Goal: Task Accomplishment & Management: Manage account settings

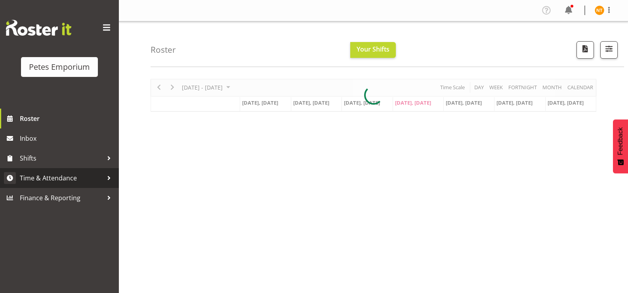
click at [46, 175] on span "Time & Attendance" at bounding box center [61, 178] width 83 height 12
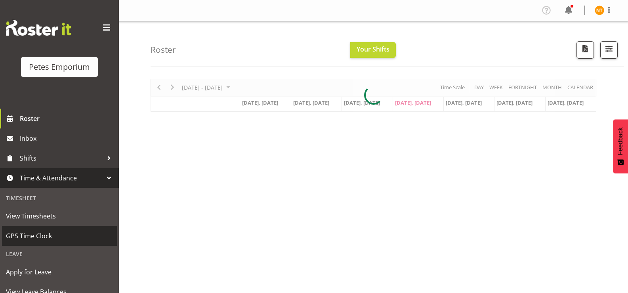
click at [32, 234] on span "GPS Time Clock" at bounding box center [59, 236] width 107 height 12
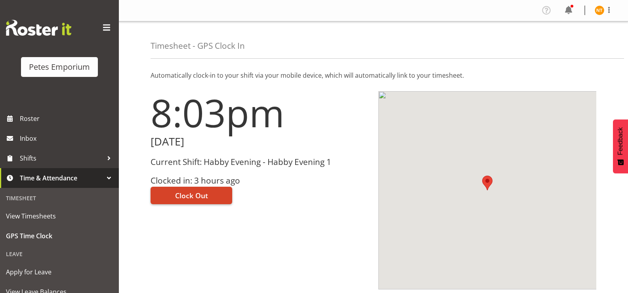
click at [190, 196] on span "Clock Out" at bounding box center [191, 195] width 33 height 10
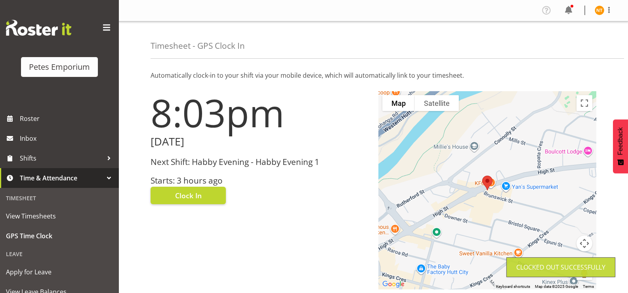
click at [602, 11] on img at bounding box center [599, 11] width 10 height 10
click at [564, 43] on link "Log Out" at bounding box center [575, 41] width 76 height 14
